Goal: Check status: Check status

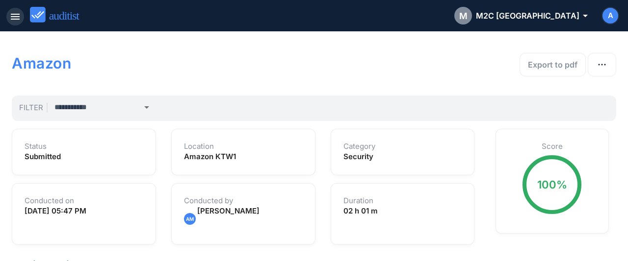
click at [17, 15] on icon "menu" at bounding box center [15, 17] width 12 height 12
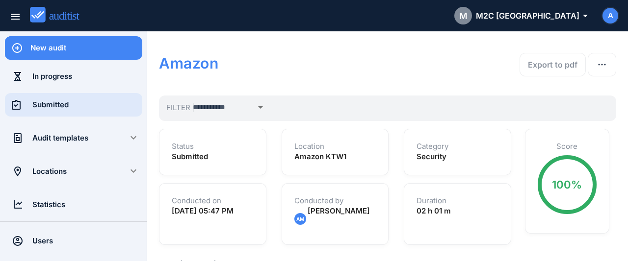
click at [39, 107] on div "Submitted" at bounding box center [87, 105] width 110 height 11
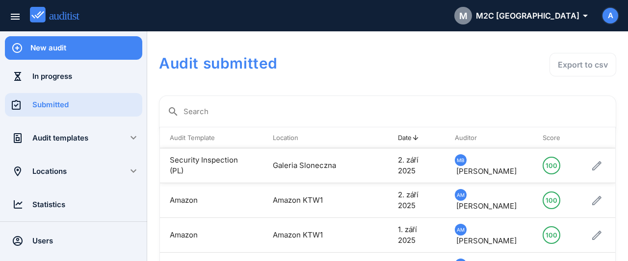
click at [202, 164] on td "Security Inspection (PL)" at bounding box center [211, 166] width 103 height 35
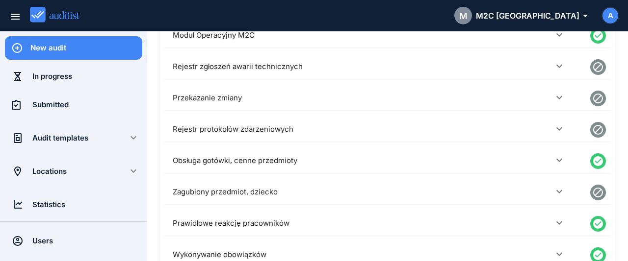
scroll to position [357, 0]
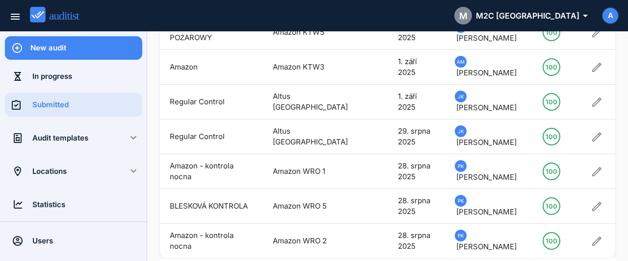
scroll to position [240, 0]
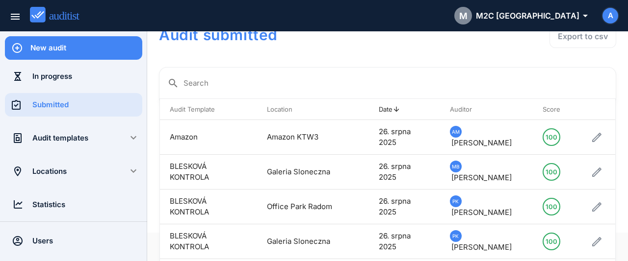
scroll to position [28, 0]
click at [236, 168] on td "BLESKOVÁ KONTROLA" at bounding box center [208, 173] width 97 height 35
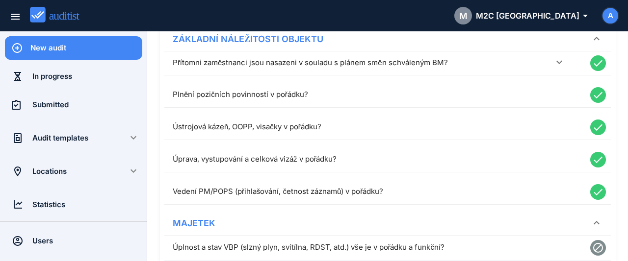
scroll to position [306, 0]
